Goal: Information Seeking & Learning: Learn about a topic

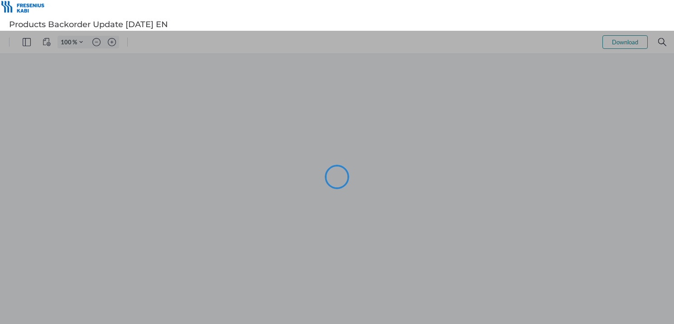
type input "75"
